Goal: Task Accomplishment & Management: Manage account settings

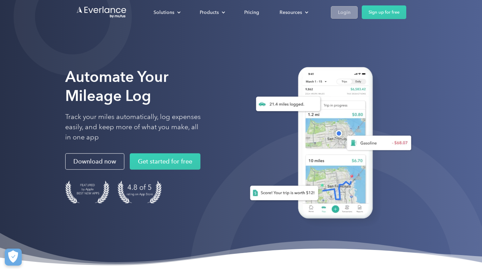
click at [338, 12] on div "Login" at bounding box center [344, 12] width 13 height 8
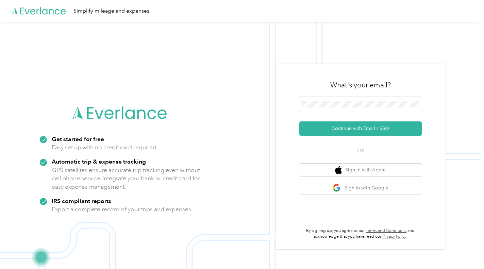
click at [369, 82] on h3 "What's your email?" at bounding box center [360, 85] width 61 height 10
click at [360, 124] on button "Continue with Email / SSO" at bounding box center [360, 128] width 122 height 14
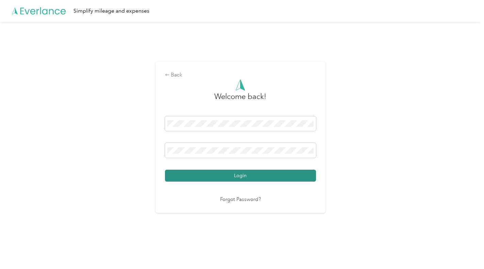
click at [211, 176] on button "Login" at bounding box center [240, 176] width 151 height 12
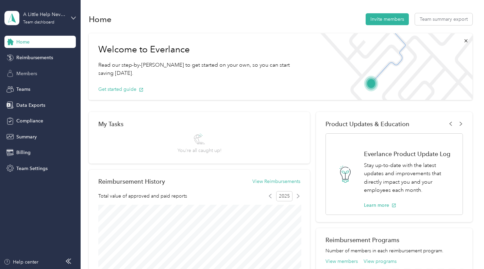
click at [27, 75] on span "Members" at bounding box center [26, 73] width 21 height 7
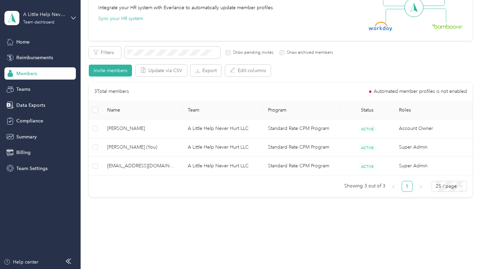
scroll to position [85, 0]
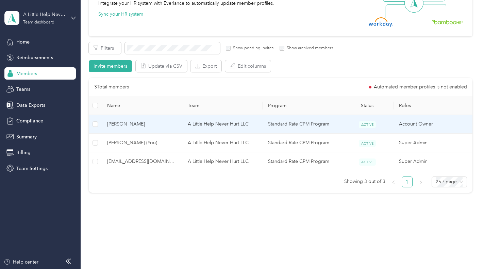
click at [127, 126] on span "Izegbe Onyango" at bounding box center [142, 123] width 70 height 7
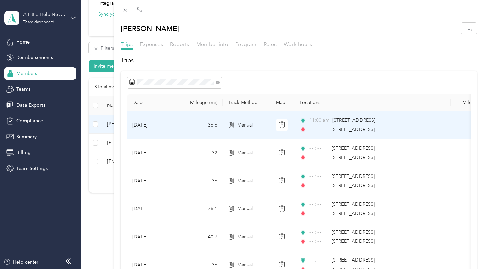
click at [176, 121] on td "Jun 11, 2025" at bounding box center [152, 125] width 51 height 28
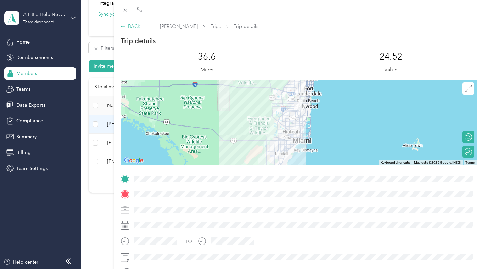
click at [130, 23] on div "BACK" at bounding box center [131, 26] width 20 height 7
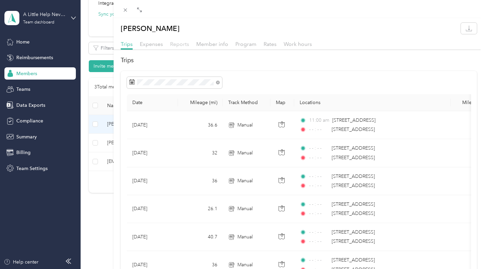
click at [183, 43] on span "Reports" at bounding box center [179, 44] width 19 height 6
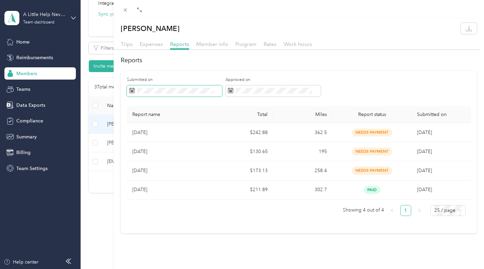
click at [175, 94] on span at bounding box center [174, 91] width 95 height 12
click at [150, 46] on span "Expenses" at bounding box center [151, 44] width 23 height 6
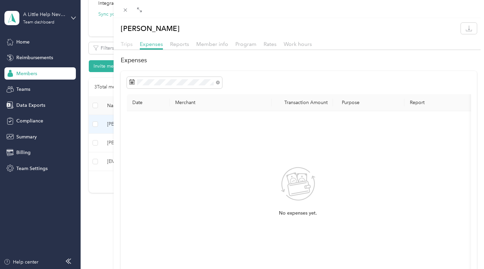
click at [127, 43] on span "Trips" at bounding box center [127, 44] width 12 height 6
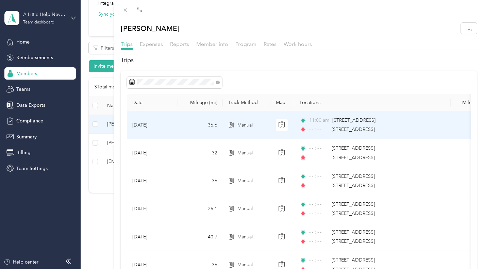
click at [173, 125] on td "Jun 11, 2025" at bounding box center [152, 125] width 51 height 28
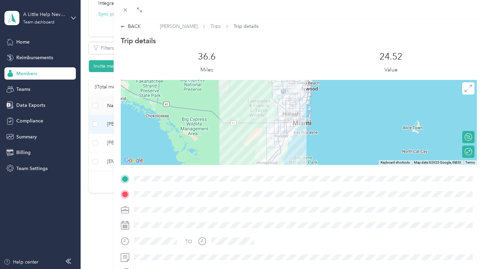
click at [283, 56] on div "36.6 Miles" at bounding box center [207, 62] width 172 height 23
click at [125, 8] on icon at bounding box center [125, 10] width 6 height 6
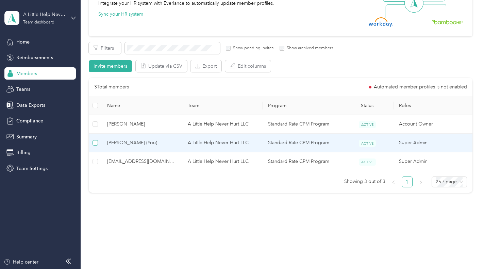
click at [95, 144] on span at bounding box center [94, 142] width 5 height 5
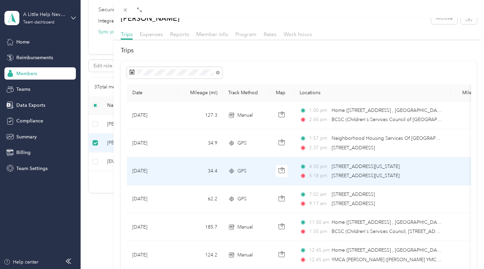
scroll to position [69, 0]
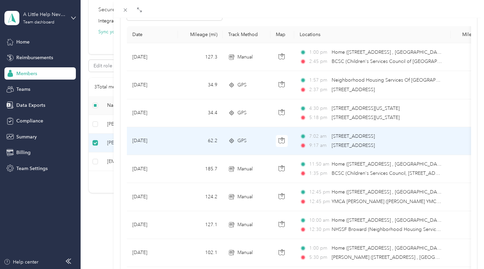
click at [174, 142] on td "May 13, 2025" at bounding box center [152, 141] width 51 height 28
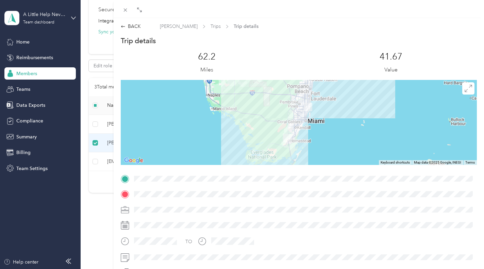
click at [268, 182] on span at bounding box center [304, 178] width 345 height 11
click at [130, 26] on div "BACK" at bounding box center [131, 26] width 20 height 7
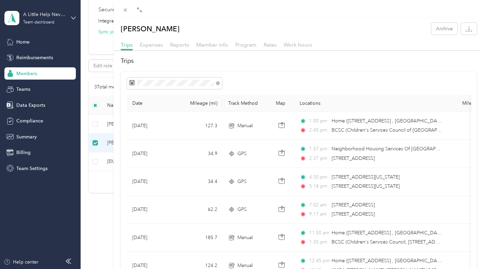
click at [158, 105] on th "Date" at bounding box center [152, 103] width 51 height 17
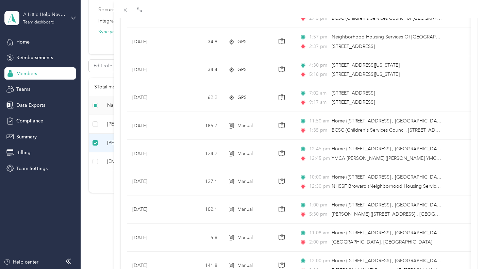
scroll to position [37, 0]
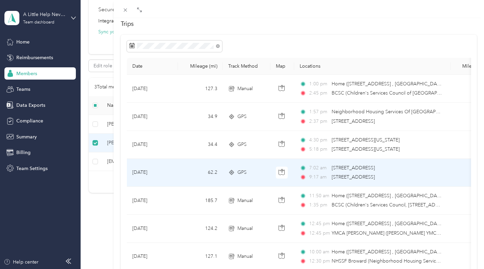
click at [165, 171] on td "May 13, 2025" at bounding box center [152, 173] width 51 height 28
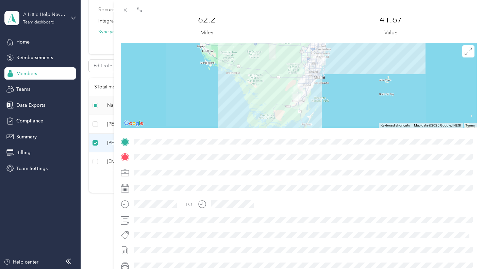
scroll to position [27, 0]
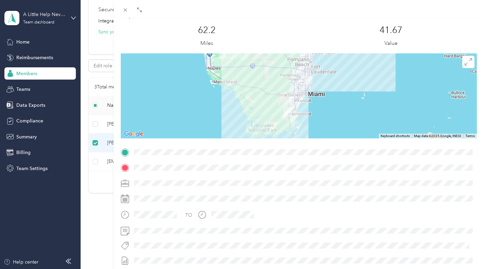
click at [275, 172] on span at bounding box center [304, 167] width 345 height 11
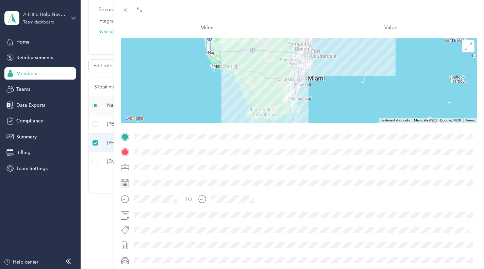
scroll to position [0, 0]
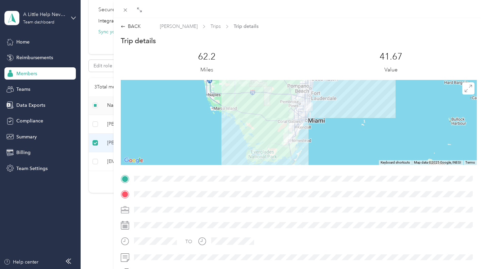
click at [240, 65] on div "62.2 Miles" at bounding box center [207, 62] width 172 height 23
click at [348, 167] on div "Trip details This trip cannot be edited because it is either under review, appr…" at bounding box center [299, 187] width 356 height 303
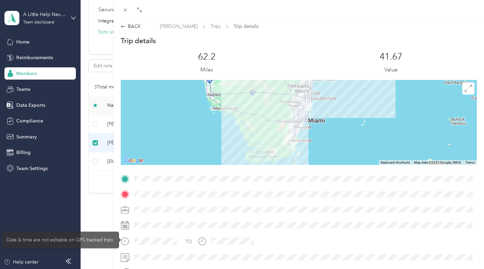
click at [163, 253] on span at bounding box center [304, 257] width 345 height 11
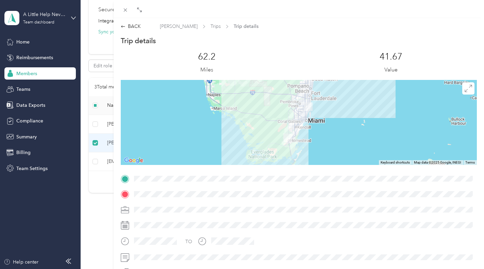
click at [37, 72] on div "BACK Kamalah Fletcher Trips Trip details Trip details This trip cannot be edite…" at bounding box center [242, 134] width 484 height 269
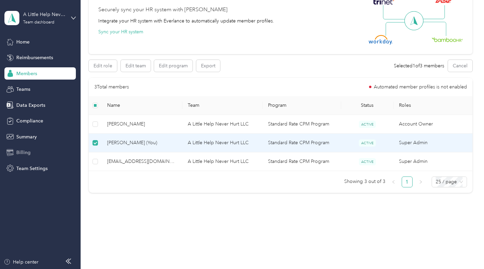
click at [24, 151] on span "Billing" at bounding box center [23, 152] width 14 height 7
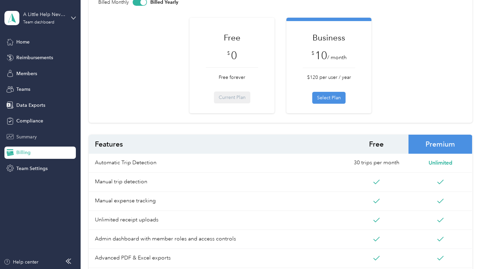
click at [21, 134] on span "Summary" at bounding box center [26, 136] width 20 height 7
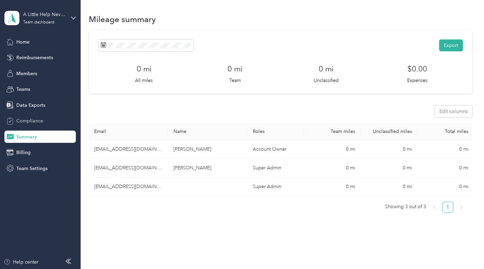
click at [23, 124] on span "Compliance" at bounding box center [29, 120] width 27 height 7
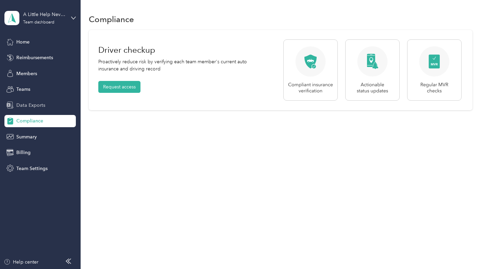
click at [29, 107] on span "Data Exports" at bounding box center [30, 105] width 29 height 7
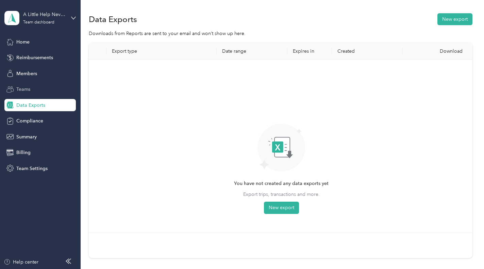
click at [23, 91] on span "Teams" at bounding box center [23, 89] width 14 height 7
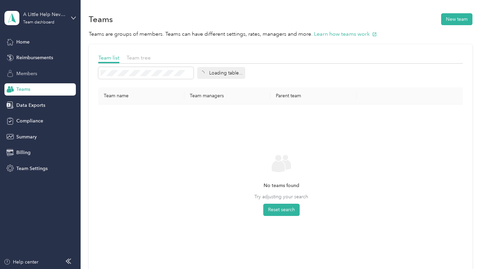
click at [32, 73] on span "Members" at bounding box center [26, 73] width 21 height 7
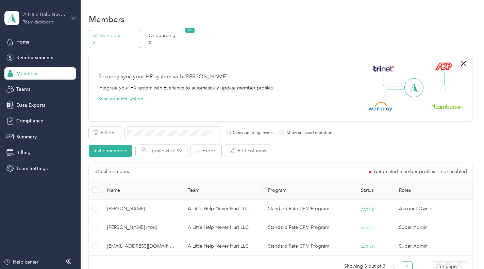
click at [65, 20] on div "A Little Help Never Hurt LLC Team dashboard" at bounding box center [44, 18] width 42 height 14
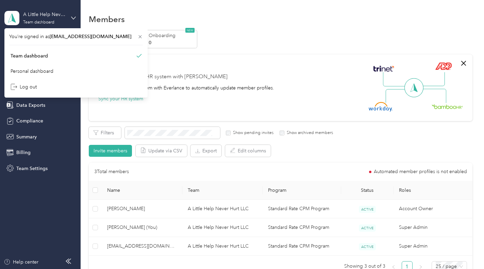
click at [67, 19] on div "A Little Help Never Hurt LLC Team dashboard" at bounding box center [39, 18] width 71 height 24
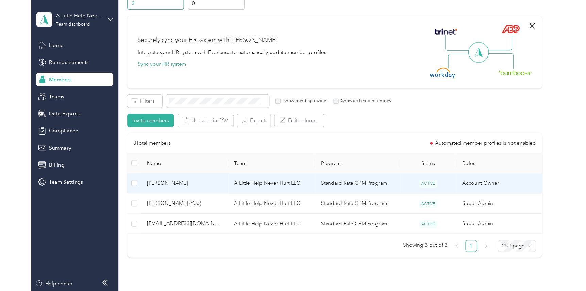
scroll to position [48, 0]
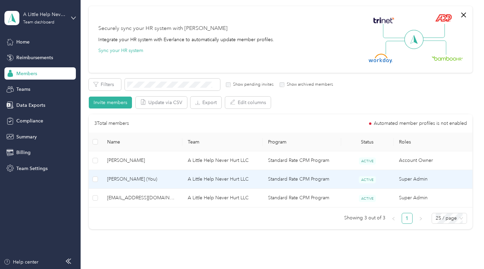
click at [137, 181] on span "Kamalah Fletcher (You)" at bounding box center [142, 178] width 70 height 7
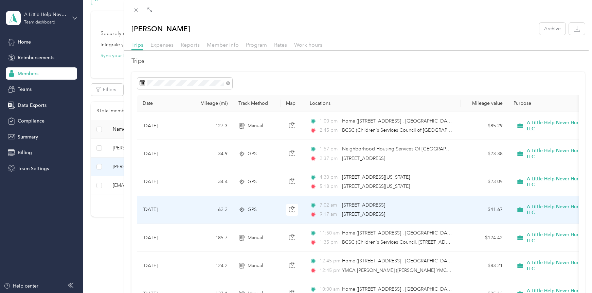
click at [191, 212] on td "62.2" at bounding box center [210, 210] width 45 height 28
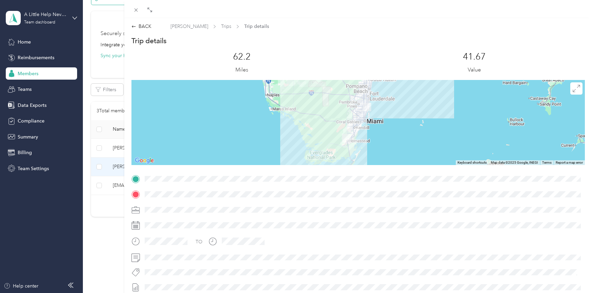
click at [252, 26] on span "Trip details" at bounding box center [256, 26] width 25 height 7
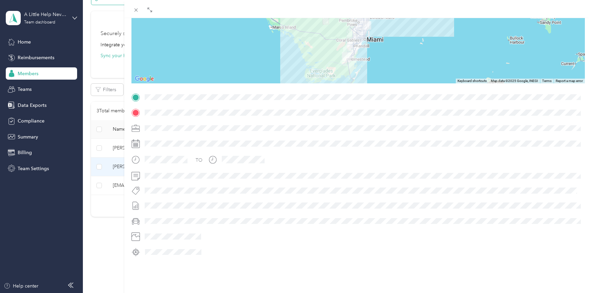
scroll to position [83, 0]
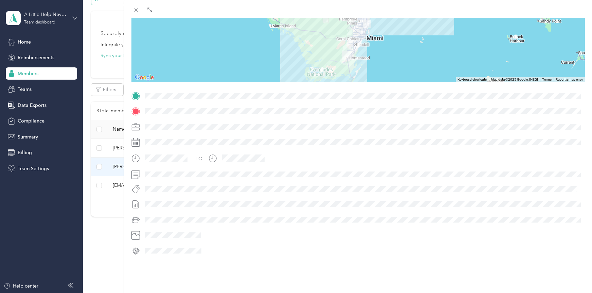
click at [191, 186] on div at bounding box center [362, 189] width 440 height 7
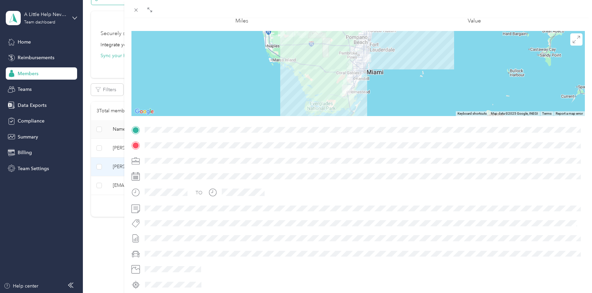
scroll to position [17, 0]
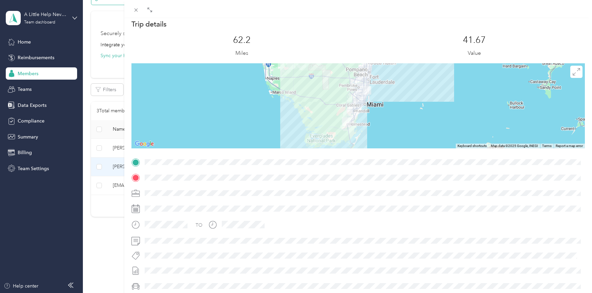
click at [356, 203] on div at bounding box center [363, 208] width 443 height 11
click at [70, 23] on div "BACK Kamalah Fletcher Trips Trip details Trip details This trip cannot be edite…" at bounding box center [296, 146] width 592 height 293
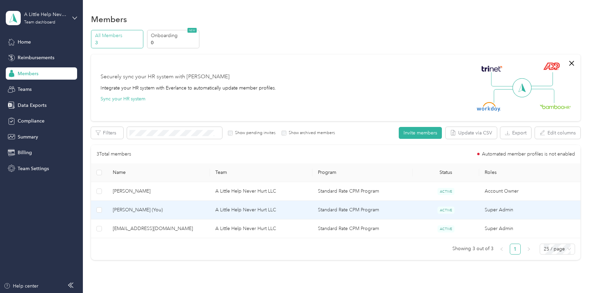
click at [138, 206] on span "Kamalah Fletcher (You)" at bounding box center [159, 209] width 92 height 7
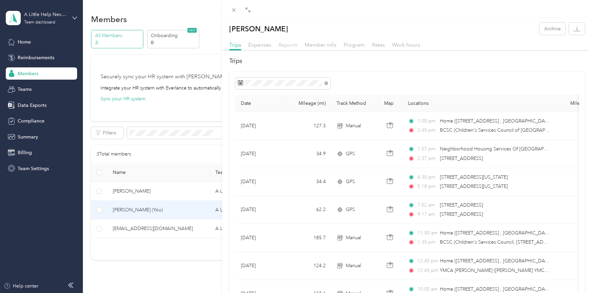
click at [292, 46] on span "Reports" at bounding box center [288, 44] width 19 height 6
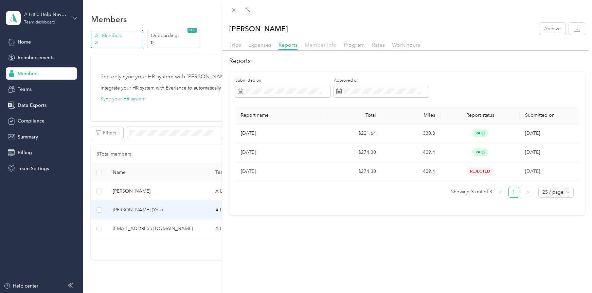
click at [328, 44] on span "Member info" at bounding box center [321, 44] width 32 height 6
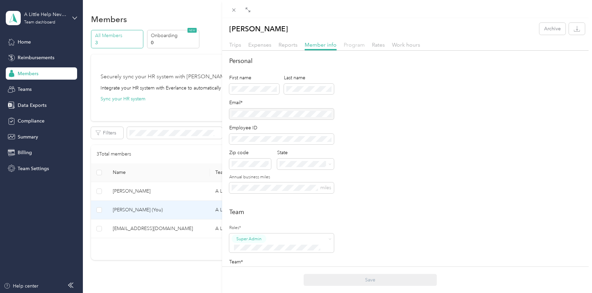
click at [359, 47] on span "Program" at bounding box center [354, 44] width 21 height 6
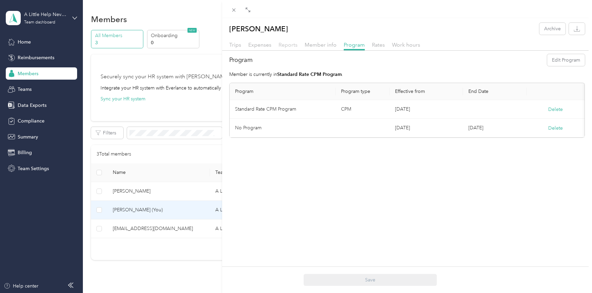
click at [290, 42] on span "Reports" at bounding box center [288, 44] width 19 height 6
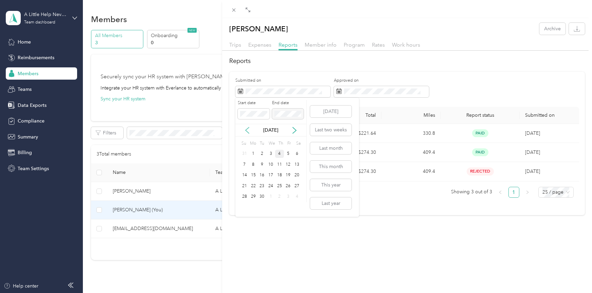
click at [246, 130] on icon at bounding box center [247, 130] width 3 height 6
click at [247, 129] on icon at bounding box center [247, 130] width 7 height 7
click at [279, 153] on div "1" at bounding box center [279, 154] width 9 height 8
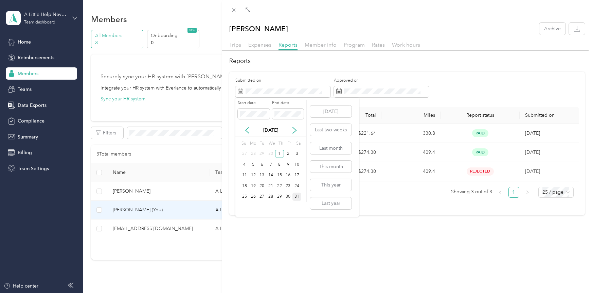
click at [298, 195] on div "31" at bounding box center [297, 196] width 9 height 8
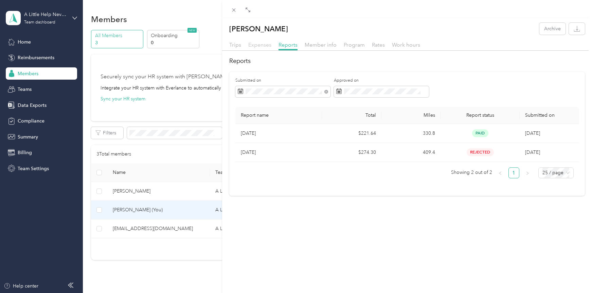
click at [260, 46] on span "Expenses" at bounding box center [259, 44] width 23 height 6
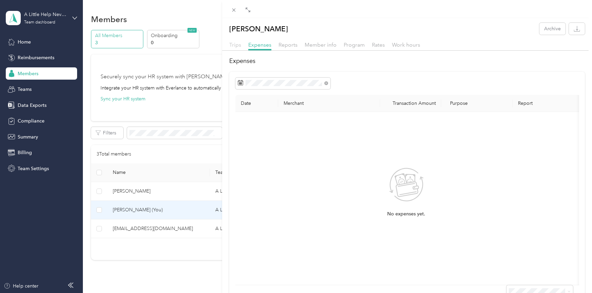
click at [236, 46] on span "Trips" at bounding box center [235, 44] width 12 height 6
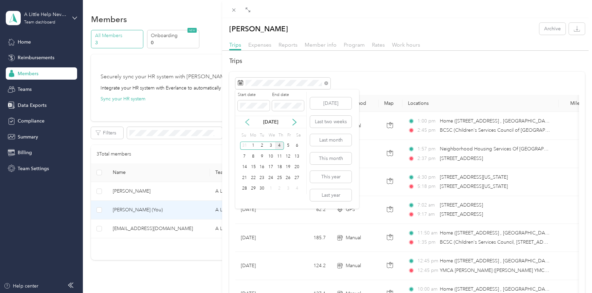
click at [247, 121] on icon at bounding box center [247, 122] width 3 height 6
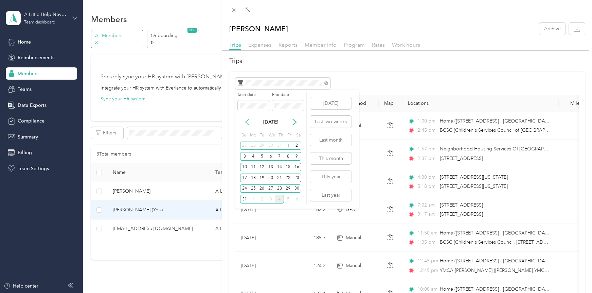
click at [247, 121] on icon at bounding box center [247, 122] width 3 height 6
click at [278, 144] on div "1" at bounding box center [279, 145] width 9 height 8
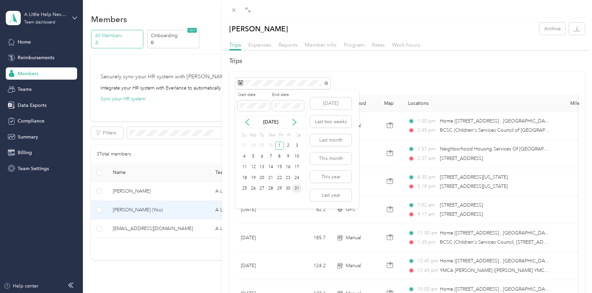
click at [297, 189] on div "31" at bounding box center [297, 188] width 9 height 8
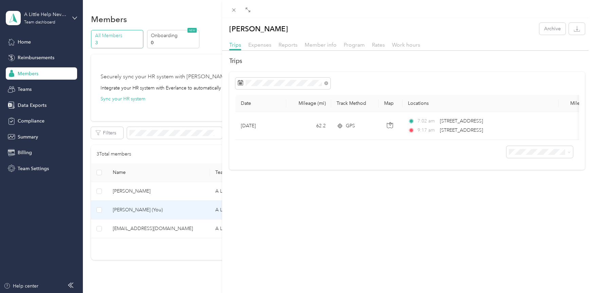
click at [244, 266] on div "Kamalah Fletcher Archive Trips Expenses Reports Member info Program Rates Work …" at bounding box center [407, 164] width 370 height 293
click at [244, 267] on div "Kamalah Fletcher Archive Trips Expenses Reports Member info Program Rates Work …" at bounding box center [407, 164] width 370 height 293
drag, startPoint x: 374, startPoint y: 220, endPoint x: 375, endPoint y: 211, distance: 8.2
click at [375, 212] on div "Kamalah Fletcher Archive Trips Expenses Reports Member info Program Rates Work …" at bounding box center [407, 164] width 370 height 293
drag, startPoint x: 374, startPoint y: 257, endPoint x: 303, endPoint y: 246, distance: 71.2
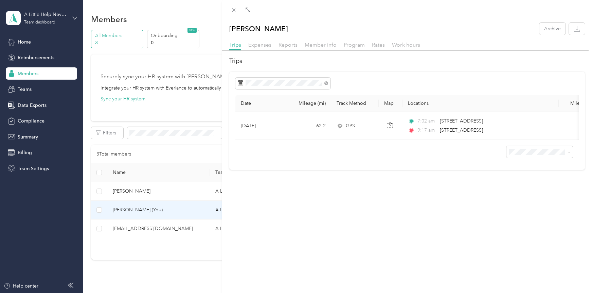
click at [304, 246] on div "Kamalah Fletcher Archive Trips Expenses Reports Member info Program Rates Work …" at bounding box center [407, 164] width 370 height 293
drag, startPoint x: 384, startPoint y: 214, endPoint x: 385, endPoint y: 203, distance: 10.9
click at [379, 213] on div "Kamalah Fletcher Archive Trips Expenses Reports Member info Program Rates Work …" at bounding box center [407, 164] width 370 height 293
click at [483, 97] on th "Locations" at bounding box center [481, 103] width 156 height 17
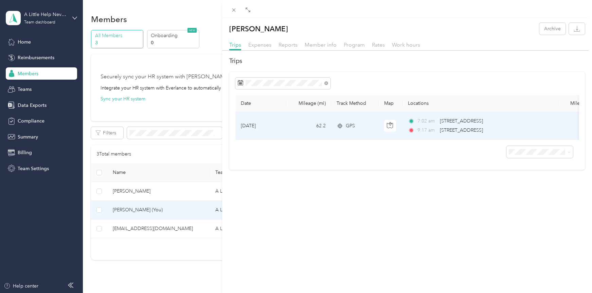
click at [360, 122] on div "GPS" at bounding box center [355, 125] width 37 height 7
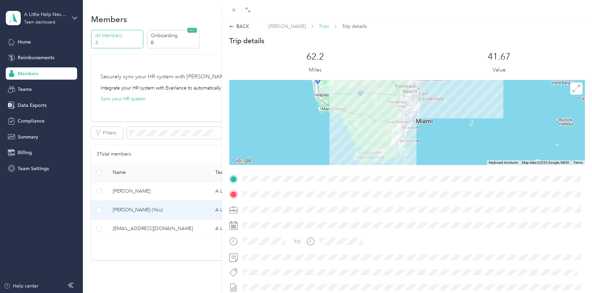
click at [328, 25] on span "Trips" at bounding box center [324, 26] width 10 height 7
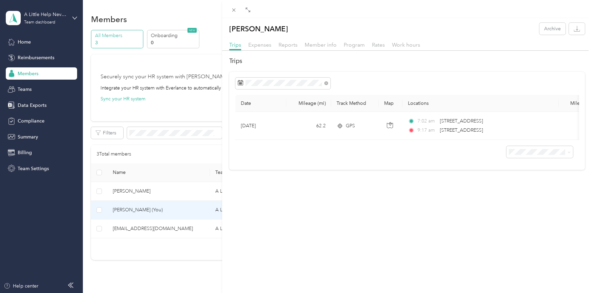
drag, startPoint x: 470, startPoint y: 141, endPoint x: 482, endPoint y: 141, distance: 12.6
click at [483, 140] on div "Date Mileage (mi) Track Method Map Locations Mileage value Purpose May 13, 2025…" at bounding box center [408, 117] width 344 height 45
click at [368, 76] on div "Date Mileage (mi) Track Method Map Locations Mileage value Purpose May 13, 2025…" at bounding box center [407, 121] width 356 height 98
click at [425, 86] on div at bounding box center [408, 84] width 344 height 12
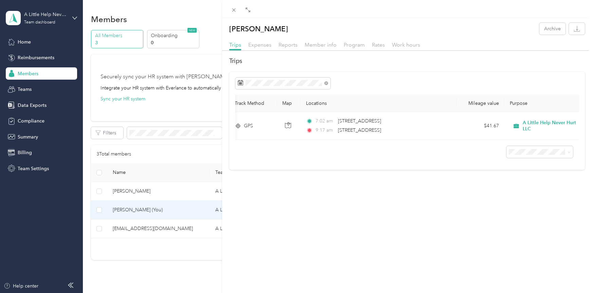
scroll to position [0, 124]
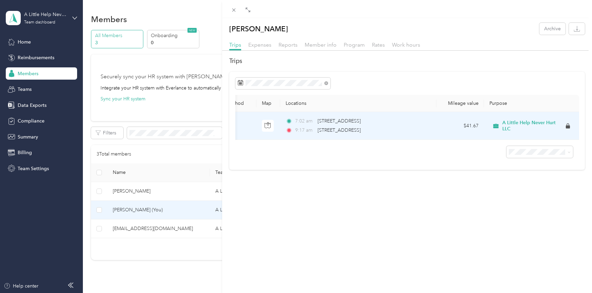
click at [483, 123] on span "A Little Help Never Hurt LLC" at bounding box center [534, 126] width 62 height 12
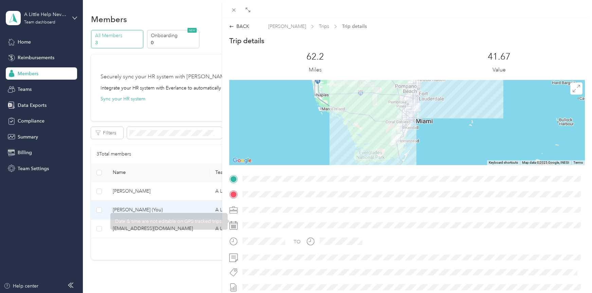
click at [384, 171] on div "Trip details This trip cannot be edited because it is either under review, appr…" at bounding box center [407, 187] width 356 height 303
click at [393, 135] on img at bounding box center [396, 138] width 8 height 8
click at [396, 127] on div at bounding box center [407, 122] width 356 height 85
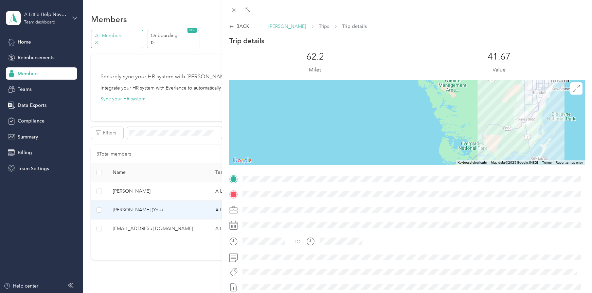
click at [274, 24] on span "Kamalah Fletcher" at bounding box center [288, 26] width 38 height 7
